Goal: Use online tool/utility: Use online tool/utility

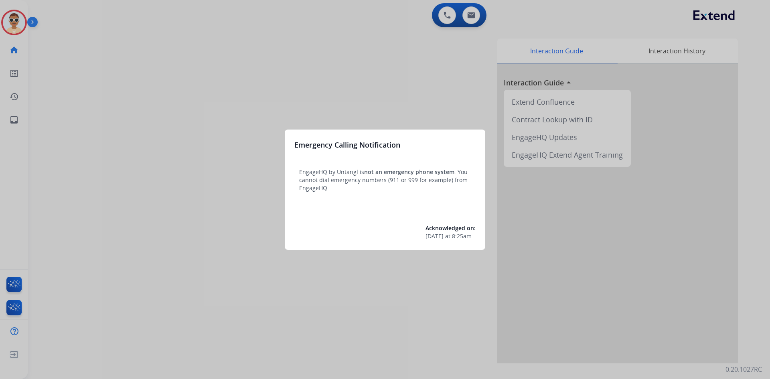
click at [762, 135] on div at bounding box center [385, 189] width 770 height 379
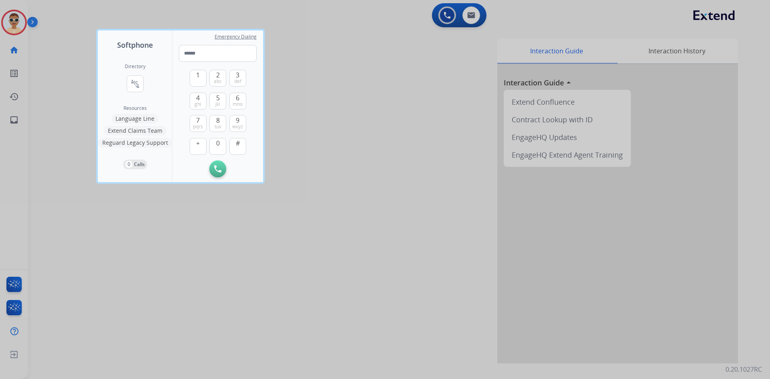
click at [7, 263] on div at bounding box center [385, 189] width 770 height 379
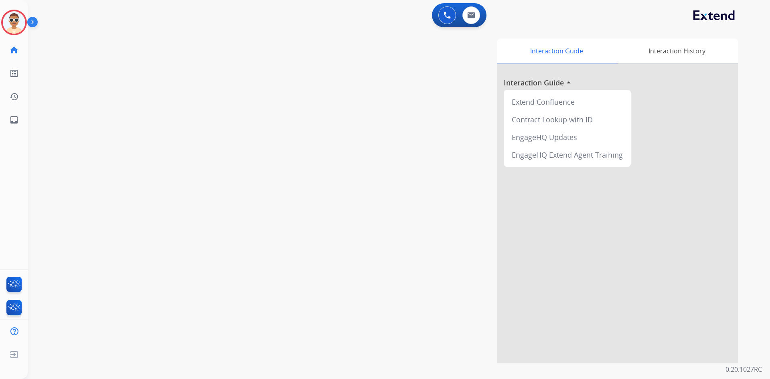
click at [28, 284] on div "swap_horiz Break voice bridge close_fullscreen Connect 3-Way Call merge_type Se…" at bounding box center [389, 196] width 722 height 334
click at [16, 281] on img at bounding box center [14, 286] width 19 height 18
